Goal: Task Accomplishment & Management: Use online tool/utility

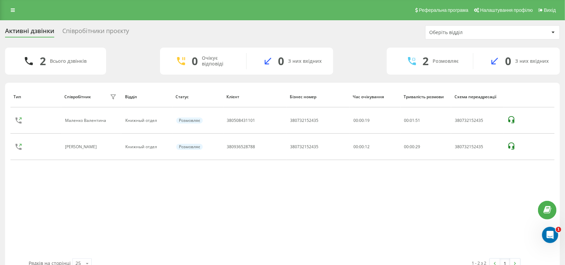
click at [80, 32] on div "Співробітники проєкту" at bounding box center [95, 32] width 67 height 10
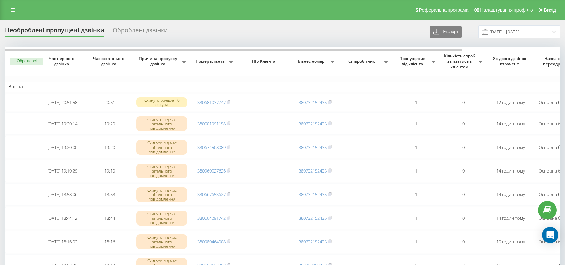
click at [509, 32] on input "[DATE] - [DATE]" at bounding box center [520, 31] width 82 height 13
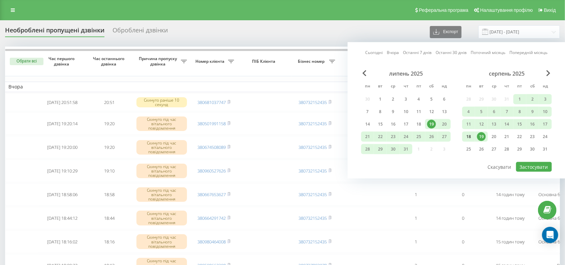
click at [470, 137] on div "18" at bounding box center [469, 136] width 9 height 9
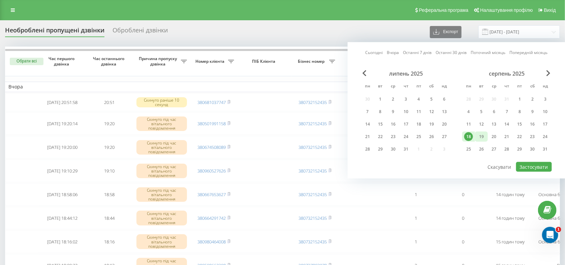
click at [481, 139] on div "19" at bounding box center [481, 136] width 9 height 9
click at [528, 165] on button "Застосувати" at bounding box center [534, 167] width 36 height 10
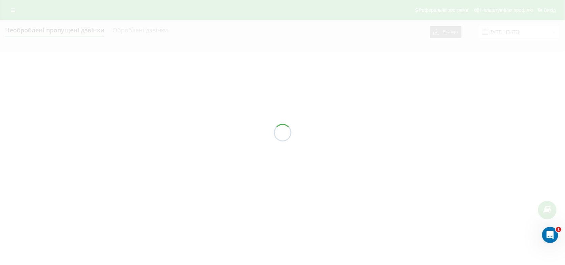
type input "18.08.2025 - 19.08.2025"
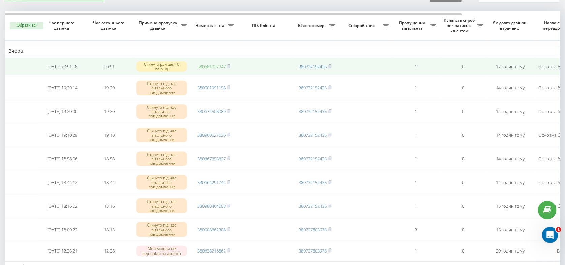
click at [219, 67] on link "380681037747" at bounding box center [212, 66] width 28 height 6
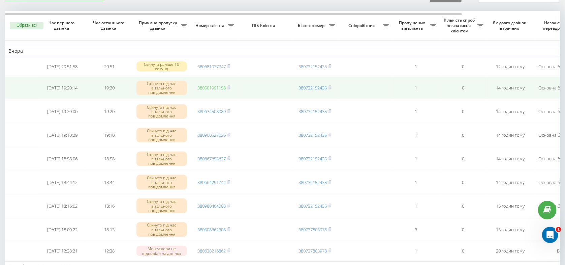
click at [208, 89] on link "380501991158" at bounding box center [212, 88] width 28 height 6
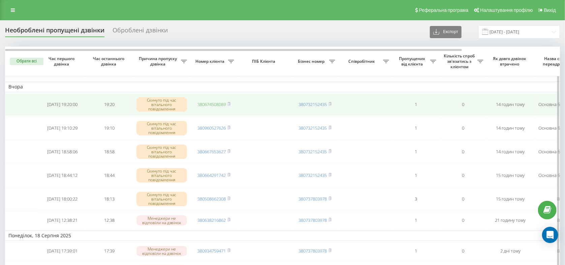
click at [215, 105] on link "380674508089" at bounding box center [212, 104] width 28 height 6
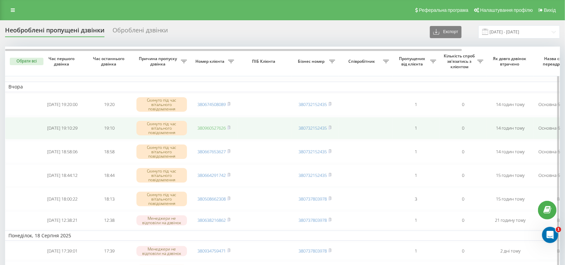
click at [209, 128] on link "380960527626" at bounding box center [212, 128] width 28 height 6
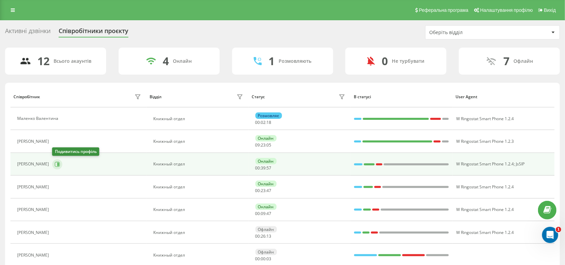
click at [59, 162] on icon at bounding box center [57, 163] width 5 height 5
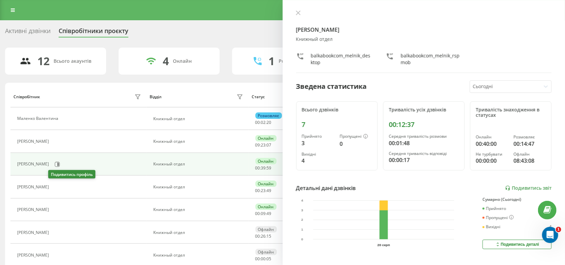
click at [56, 188] on button at bounding box center [56, 187] width 8 height 9
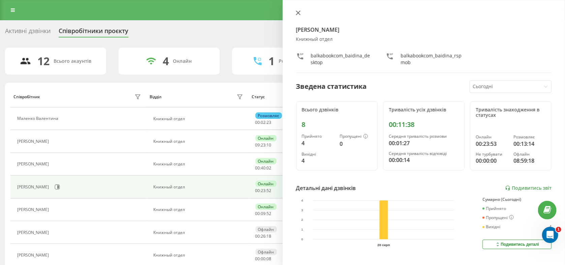
click at [297, 11] on icon at bounding box center [298, 12] width 5 height 5
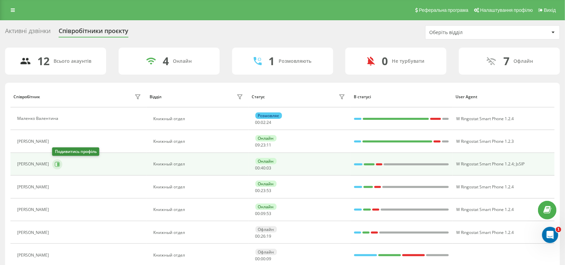
click at [60, 162] on icon at bounding box center [57, 163] width 5 height 5
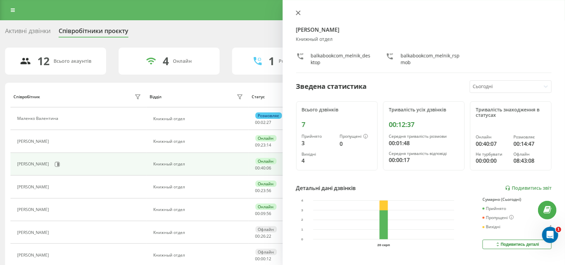
click at [298, 15] on icon at bounding box center [298, 12] width 5 height 5
